Goal: Information Seeking & Learning: Learn about a topic

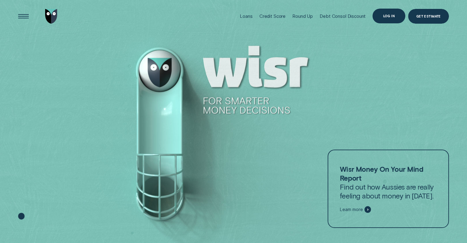
click at [390, 14] on div "Log in" at bounding box center [389, 15] width 12 height 3
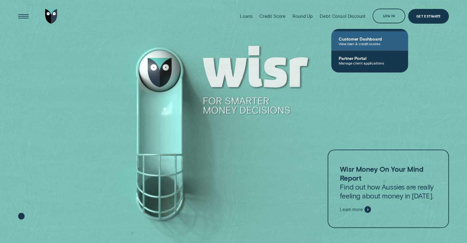
click at [364, 44] on span "View loan & credit scores" at bounding box center [369, 43] width 62 height 4
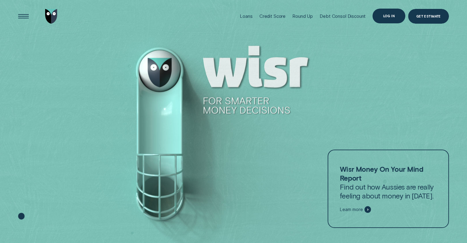
click at [391, 15] on div "Log in" at bounding box center [389, 15] width 12 height 3
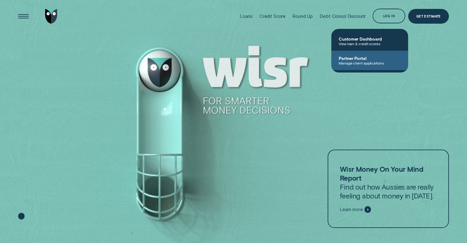
click at [379, 64] on span "Manage client applications" at bounding box center [369, 63] width 62 height 4
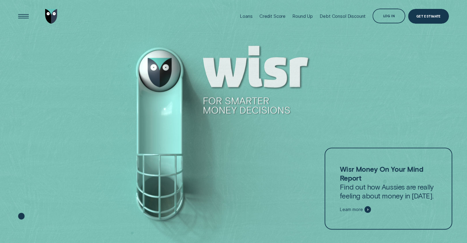
click at [352, 209] on span "Learn more" at bounding box center [351, 209] width 23 height 6
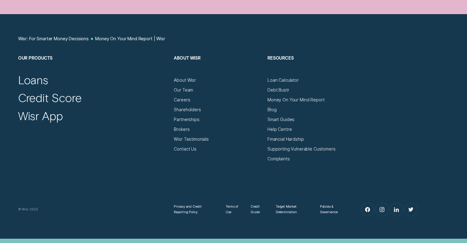
scroll to position [2319, 0]
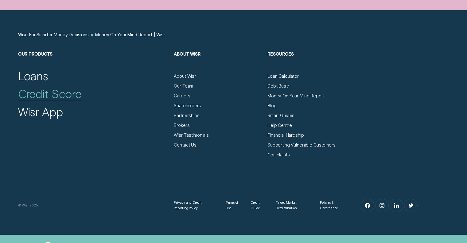
click at [47, 87] on div "Credit Score" at bounding box center [50, 94] width 64 height 14
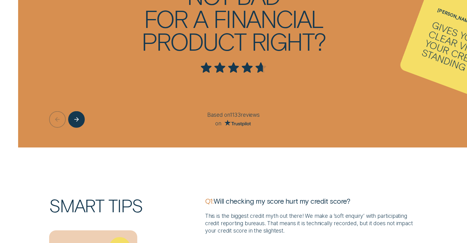
scroll to position [1423, 0]
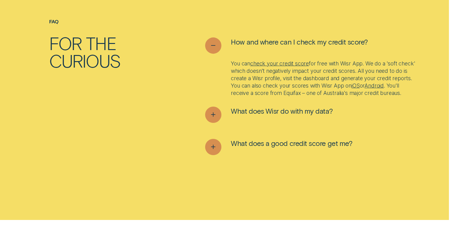
scroll to position [1992, 0]
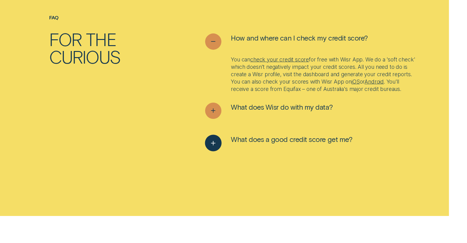
click at [304, 144] on ul "How and where can I check my credit score? You can check your credit score for …" at bounding box center [311, 99] width 218 height 133
click at [304, 144] on span "What does a good credit score get me?" at bounding box center [291, 139] width 121 height 9
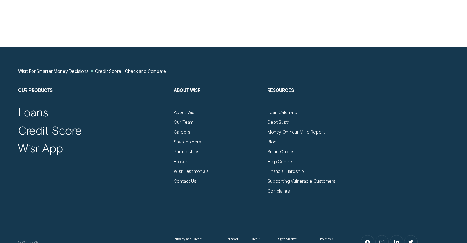
scroll to position [2503, 0]
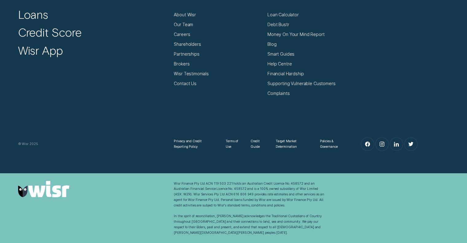
scroll to position [2319, 0]
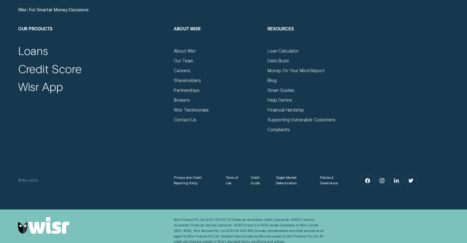
scroll to position [2154, 0]
